Goal: Information Seeking & Learning: Learn about a topic

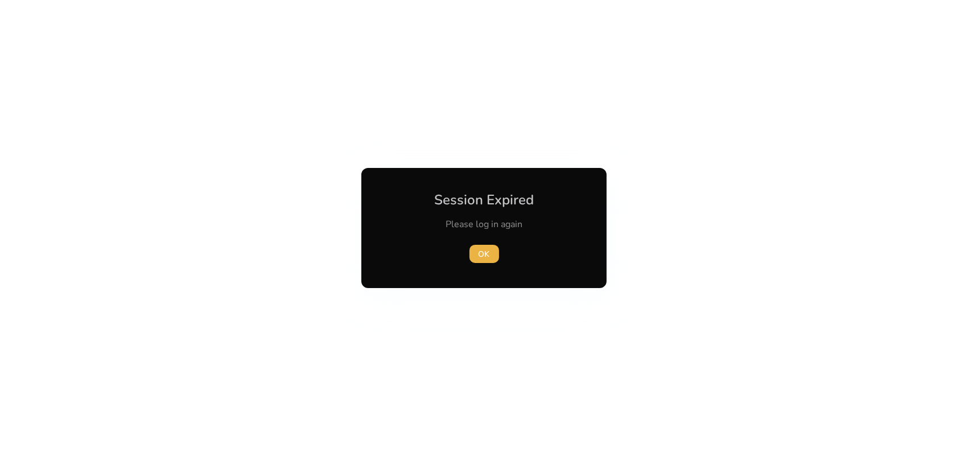
click at [470, 245] on button "OK" at bounding box center [485, 254] width 30 height 18
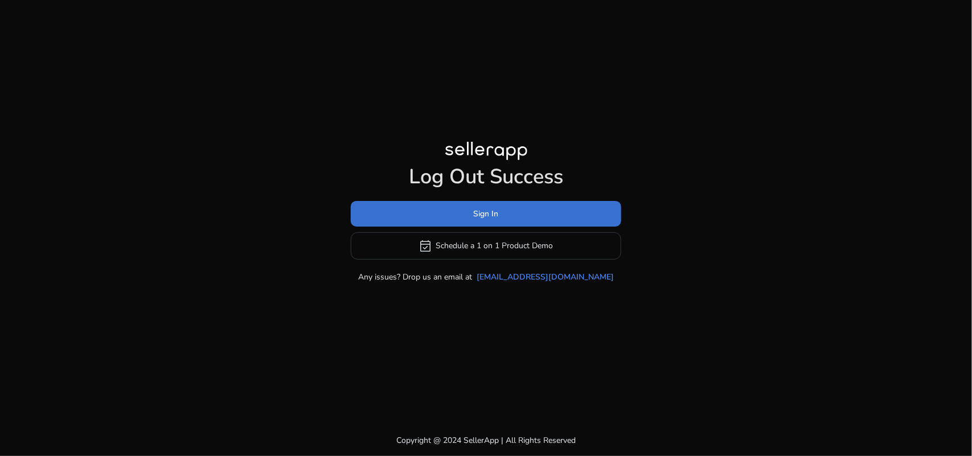
click at [487, 208] on span "Sign In" at bounding box center [486, 214] width 25 height 12
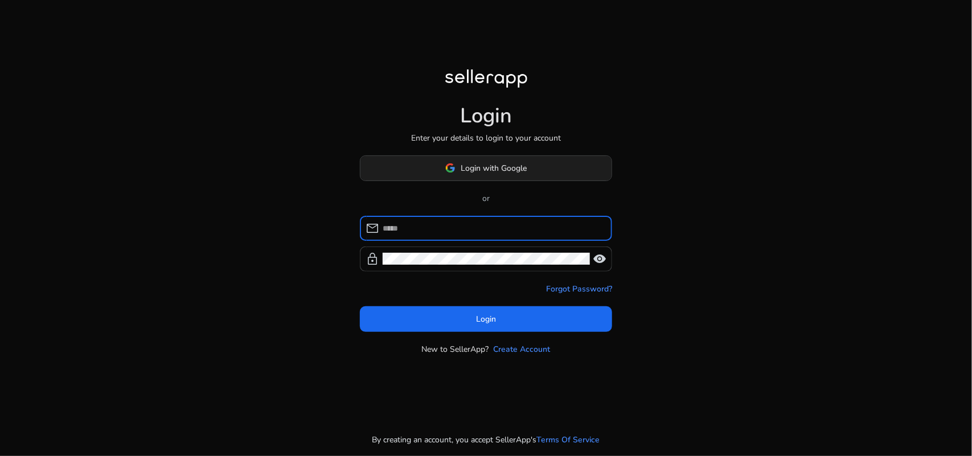
click at [485, 160] on span at bounding box center [485, 167] width 251 height 27
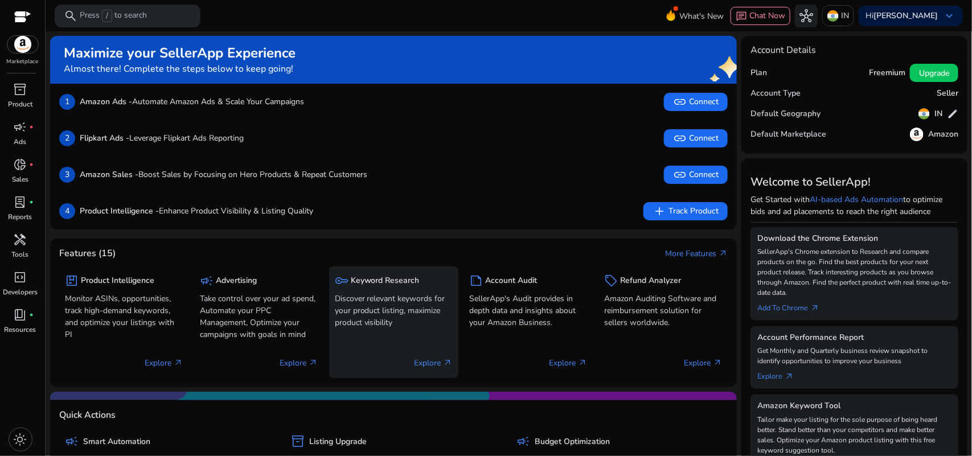
click at [385, 302] on p "Discover relevant keywords for your product listing, maximize product visibility" at bounding box center [394, 311] width 118 height 36
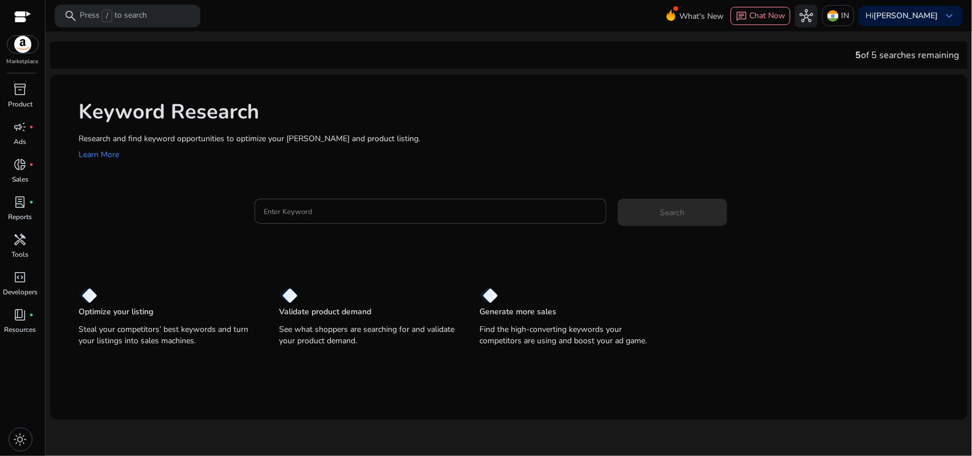
click at [905, 49] on div "5 of 5 searches remaining" at bounding box center [907, 55] width 104 height 14
click at [934, 58] on div "5 of 5 searches remaining" at bounding box center [907, 55] width 104 height 14
drag, startPoint x: 887, startPoint y: 75, endPoint x: 892, endPoint y: 53, distance: 22.1
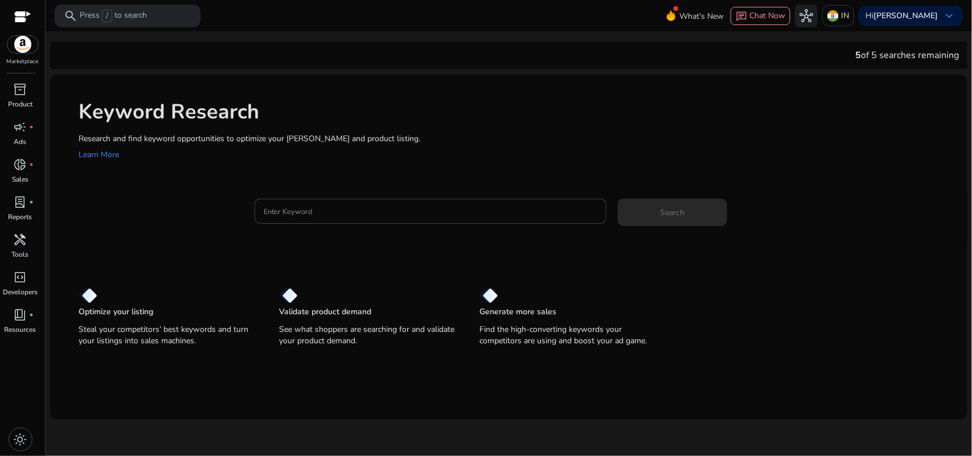
click at [888, 69] on div "5 of 5 searches remaining Keyword Research Research and find keyword opportunit…" at bounding box center [508, 225] width 917 height 388
click at [897, 40] on div "5 of 5 searches remaining Keyword Research Research and find keyword opportunit…" at bounding box center [508, 225] width 917 height 388
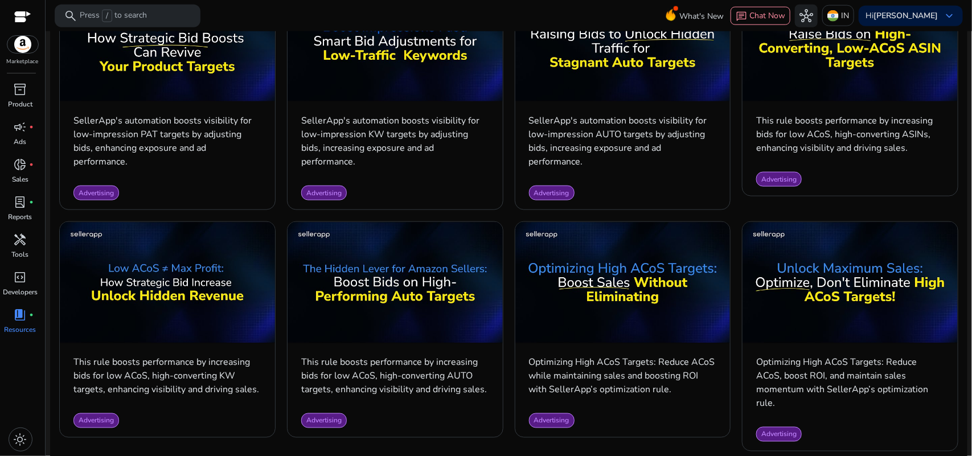
scroll to position [124, 0]
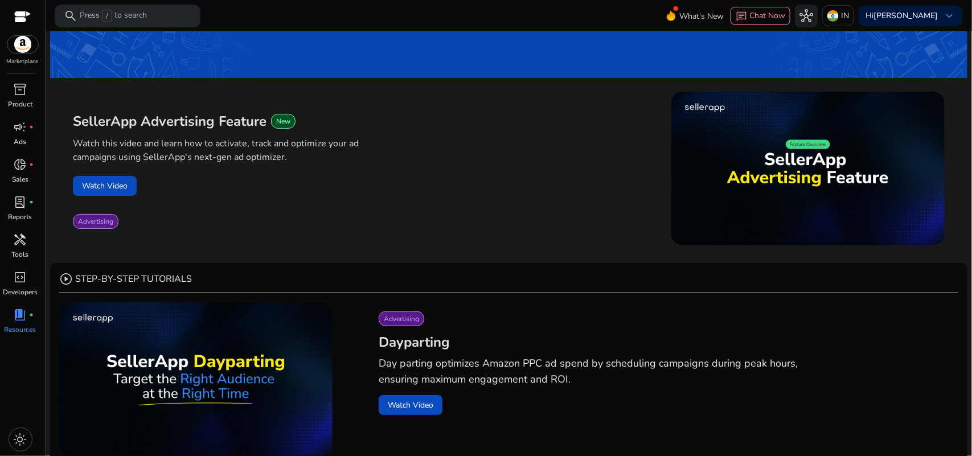
click at [22, 52] on img at bounding box center [22, 44] width 31 height 17
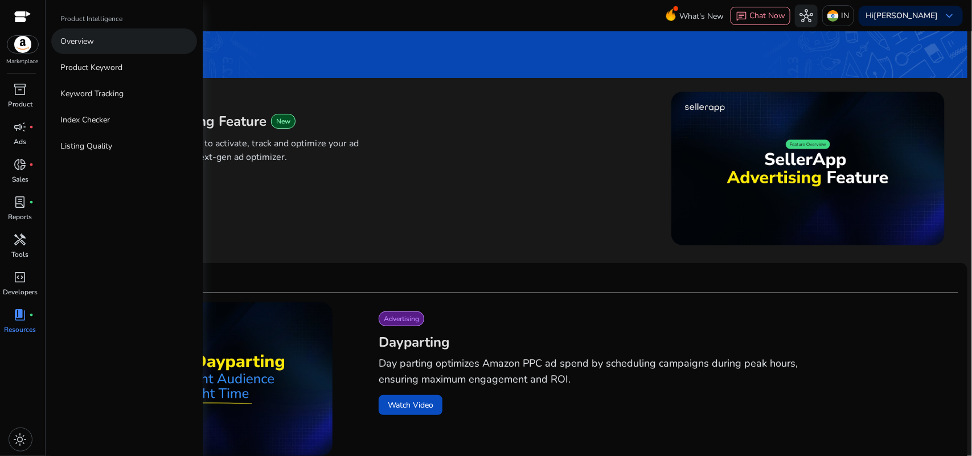
click at [109, 43] on link "Overview" at bounding box center [124, 41] width 146 height 26
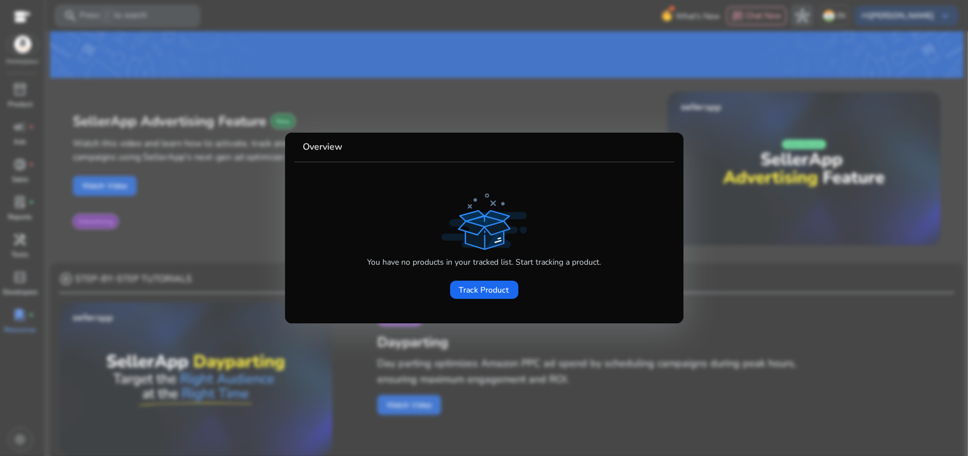
click at [214, 146] on div at bounding box center [484, 228] width 968 height 456
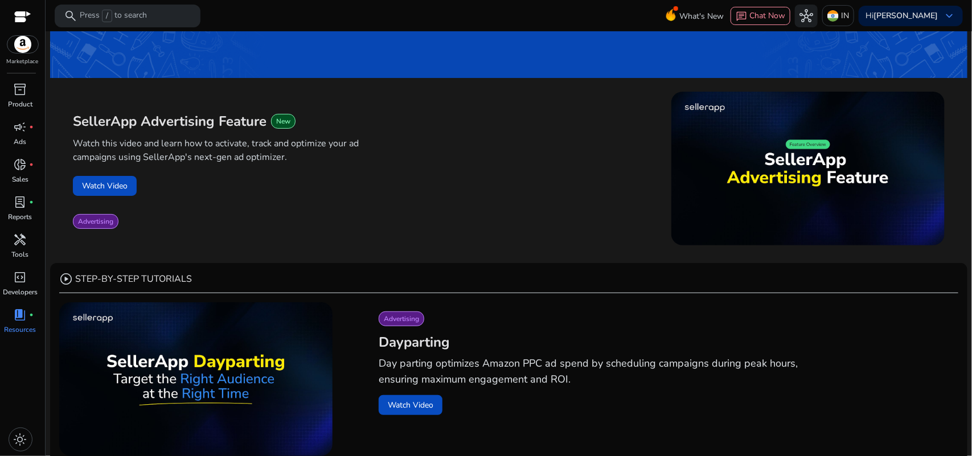
click at [12, 39] on img at bounding box center [22, 44] width 31 height 17
click at [15, 43] on img at bounding box center [22, 44] width 31 height 17
click at [17, 49] on img at bounding box center [22, 44] width 31 height 17
click at [20, 47] on img at bounding box center [22, 44] width 31 height 17
click at [11, 93] on div "inventory_2" at bounding box center [21, 89] width 32 height 18
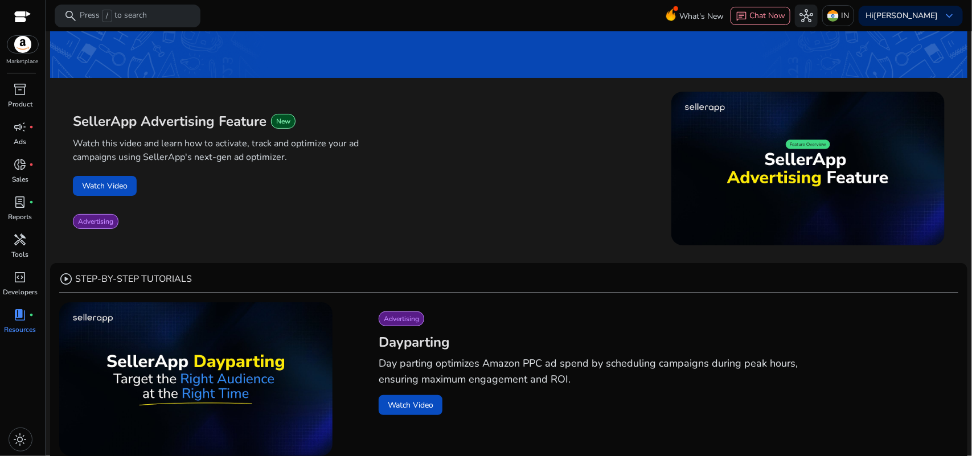
scroll to position [0, 0]
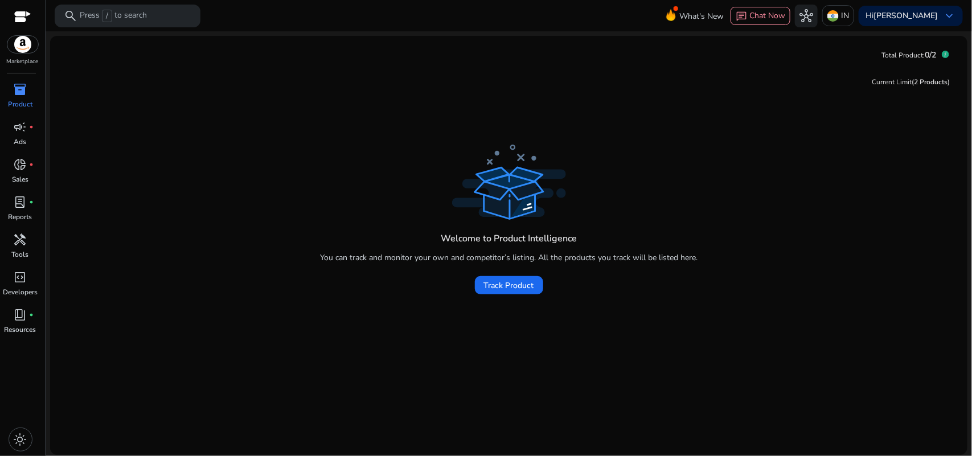
click at [840, 251] on div "Welcome to Product Intelligence You can track and monitor your own and competit…" at bounding box center [508, 221] width 899 height 159
